Goal: Complete application form: Complete application form

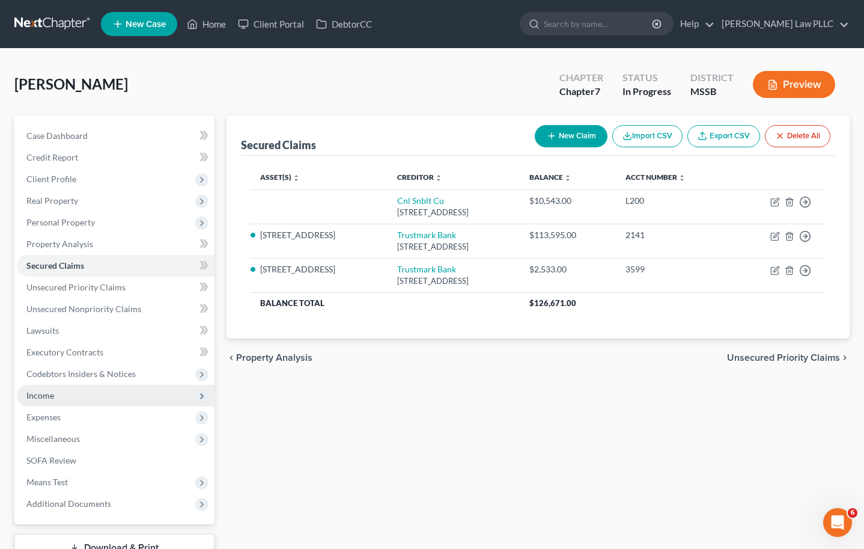
click at [96, 393] on span "Income" at bounding box center [116, 396] width 198 height 22
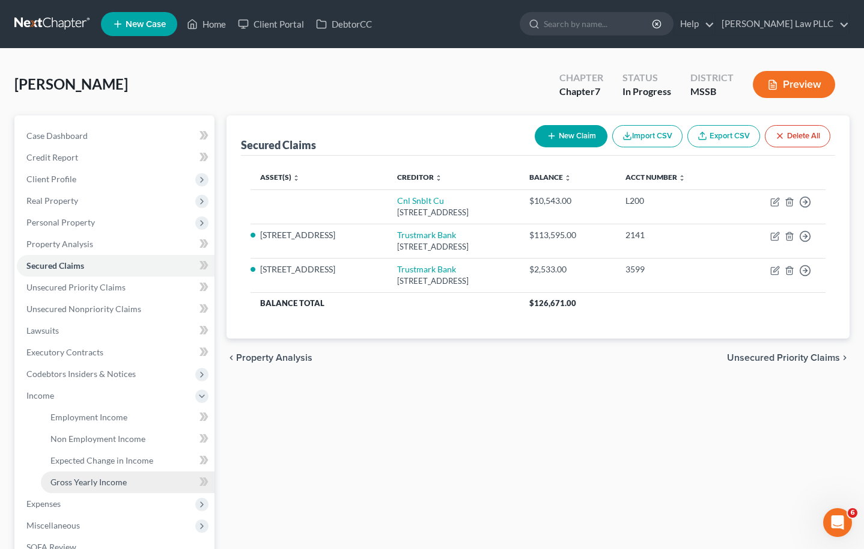
click at [111, 486] on link "Gross Yearly Income" at bounding box center [128, 482] width 174 height 22
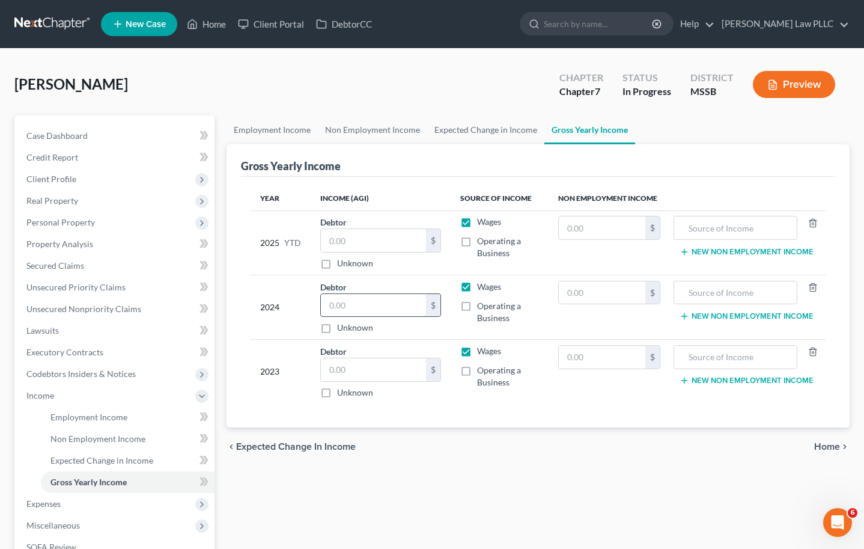
click at [345, 305] on input "text" at bounding box center [373, 305] width 105 height 23
type input "22,149"
click at [352, 370] on input "text" at bounding box center [373, 369] width 105 height 23
type input "27,241"
click at [542, 405] on div "Year Income (AGI) Source of Income Non Employment Income 2025 YTD Debtor $ Unkn…" at bounding box center [538, 302] width 595 height 251
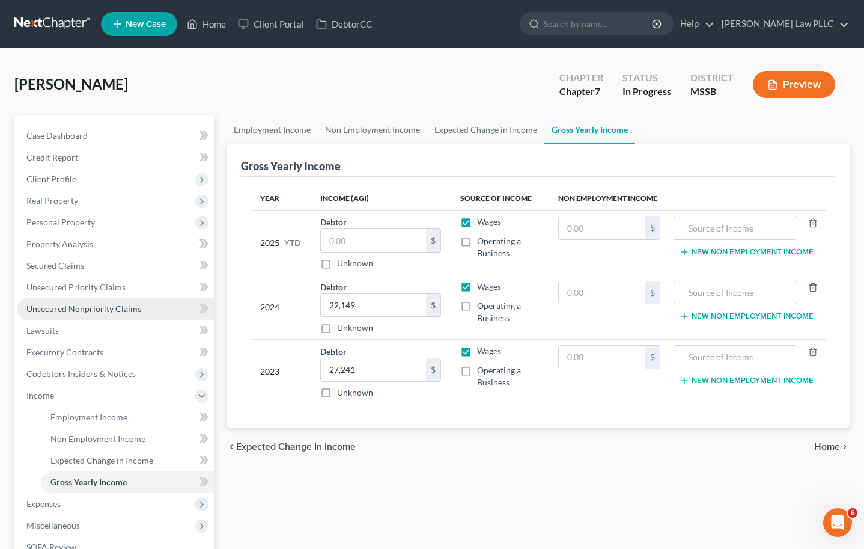
click at [88, 308] on span "Unsecured Nonpriority Claims" at bounding box center [83, 309] width 115 height 10
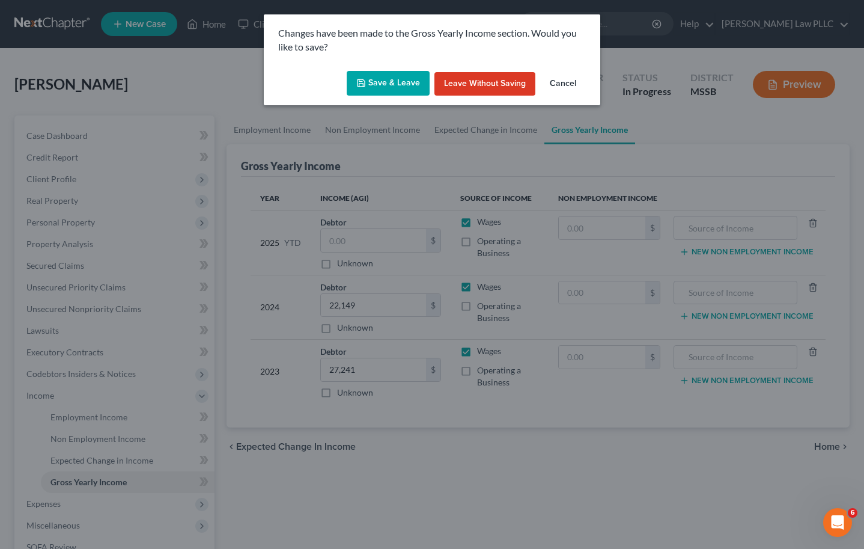
click at [390, 87] on button "Save & Leave" at bounding box center [388, 83] width 83 height 25
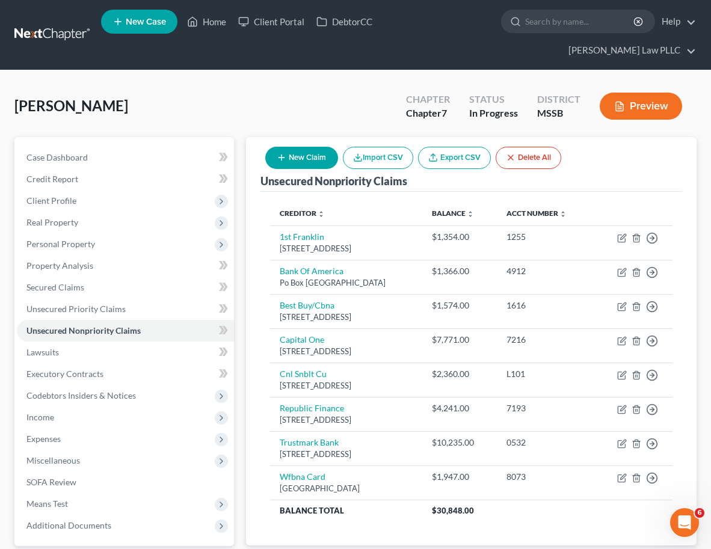
click at [311, 147] on button "New Claim" at bounding box center [301, 158] width 73 height 22
select select "0"
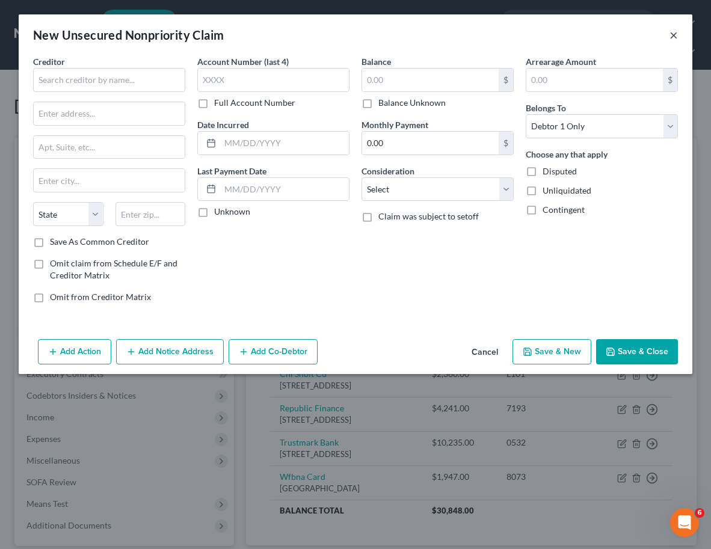
click at [671, 37] on button "×" at bounding box center [673, 35] width 8 height 14
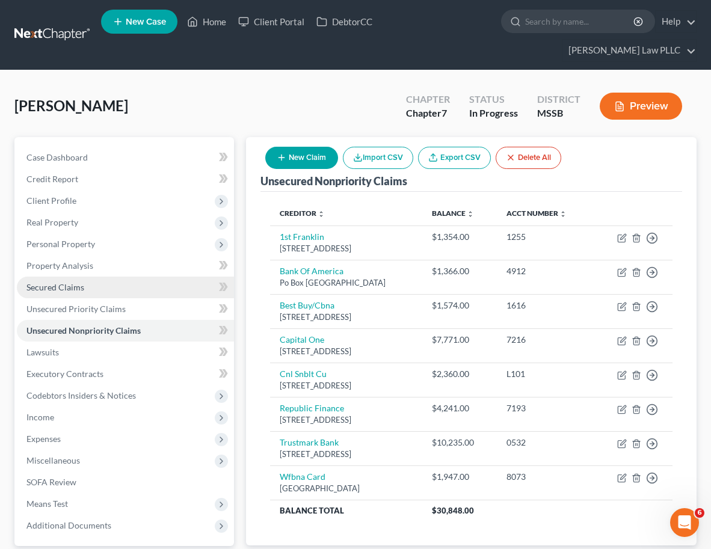
click at [65, 282] on span "Secured Claims" at bounding box center [55, 287] width 58 height 10
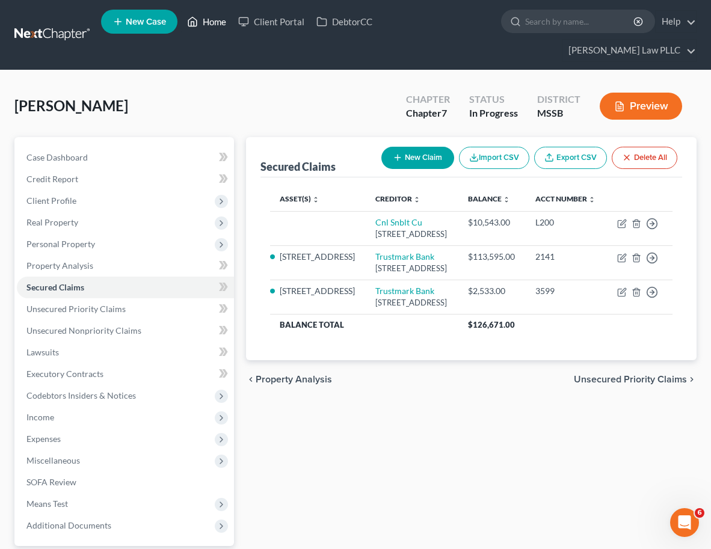
click at [211, 25] on link "Home" at bounding box center [206, 22] width 51 height 22
